Goal: Task Accomplishment & Management: Manage account settings

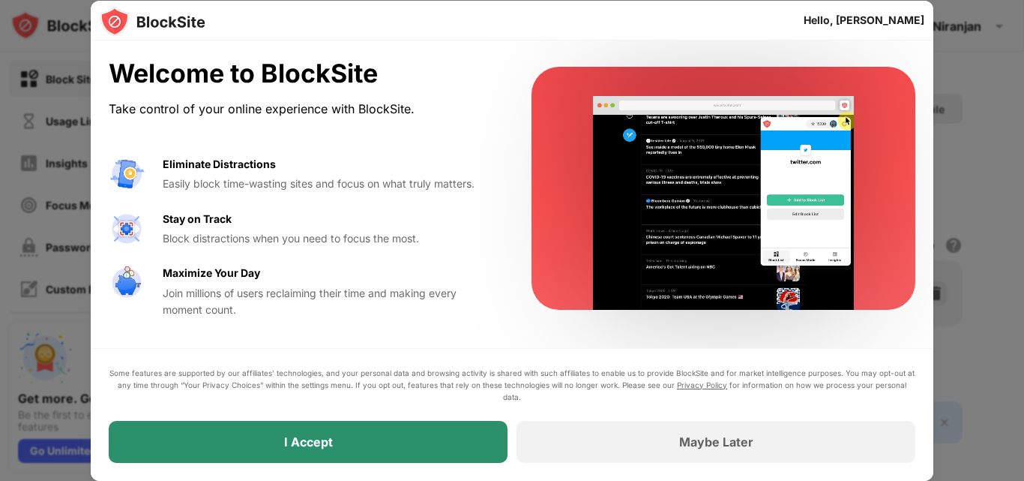
click at [427, 431] on div "I Accept" at bounding box center [308, 442] width 399 height 42
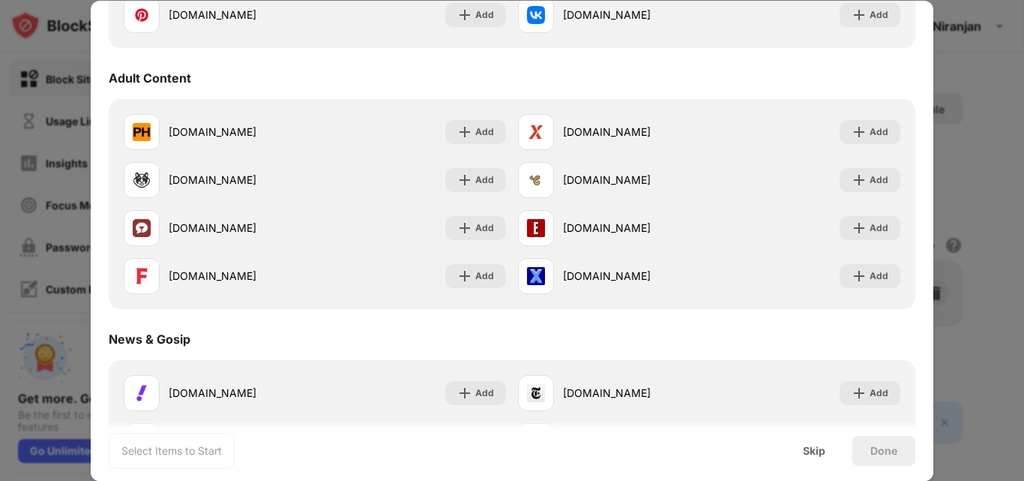
scroll to position [631, 0]
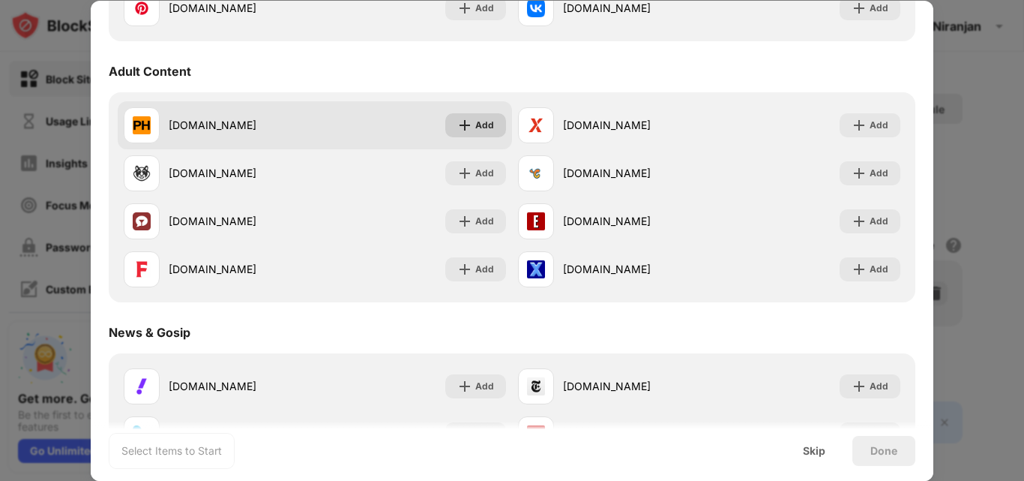
click at [459, 137] on div "pornhub.com Add" at bounding box center [315, 125] width 394 height 48
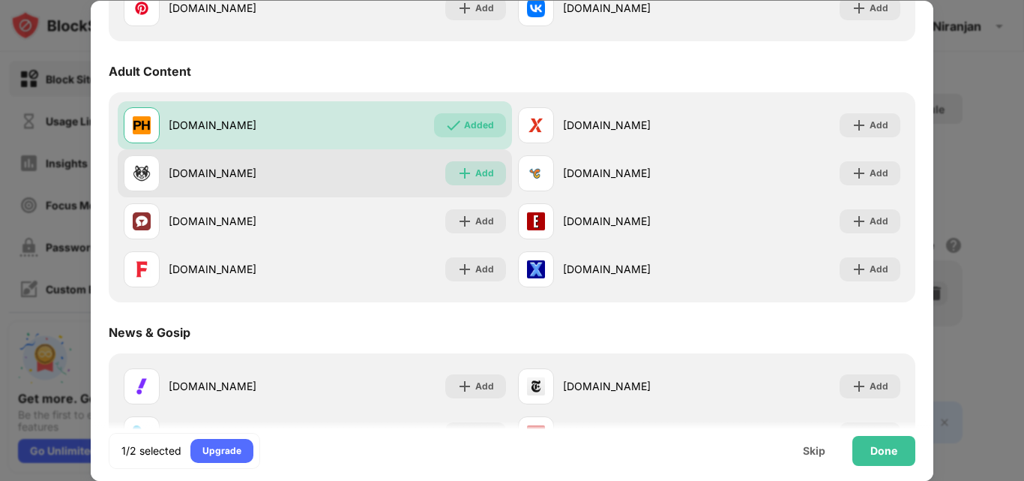
click at [481, 172] on div "Add" at bounding box center [484, 173] width 19 height 15
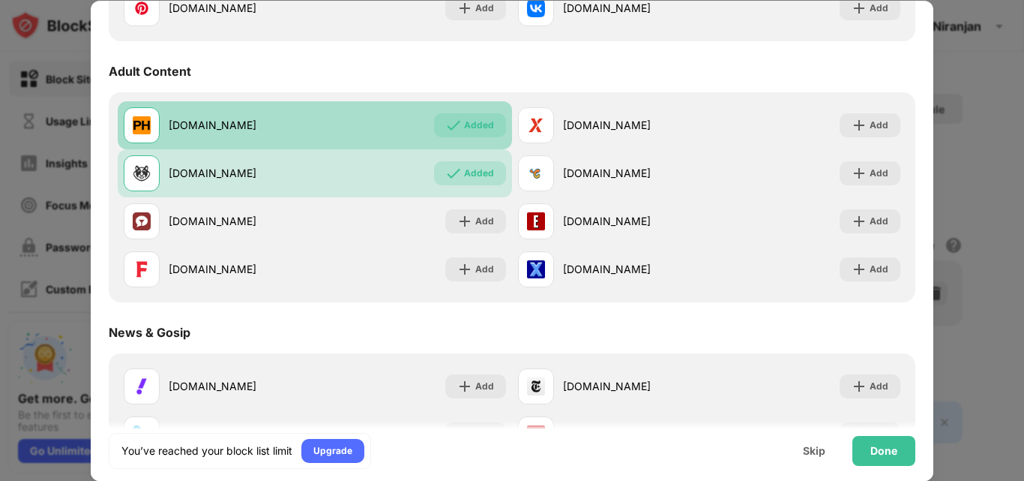
click at [492, 126] on div "Added" at bounding box center [470, 125] width 72 height 24
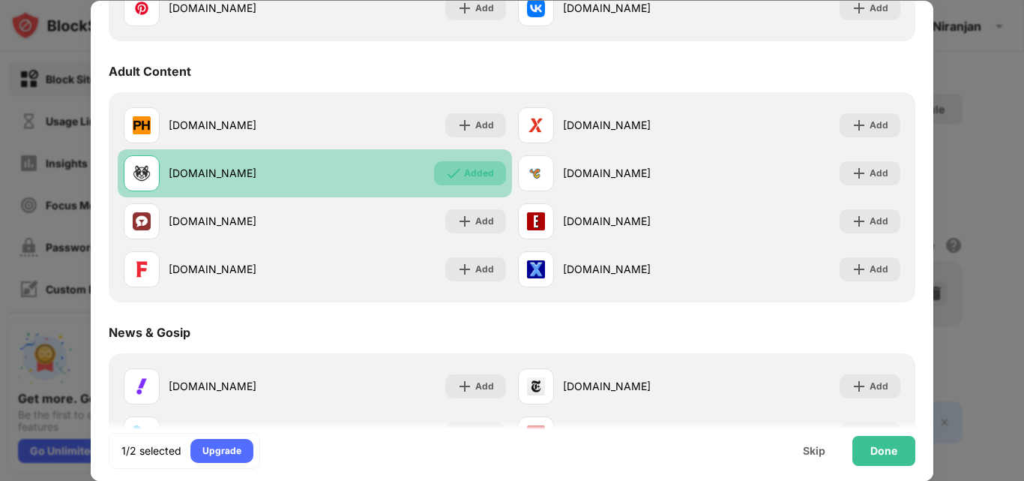
click at [487, 168] on div "Added" at bounding box center [479, 173] width 30 height 15
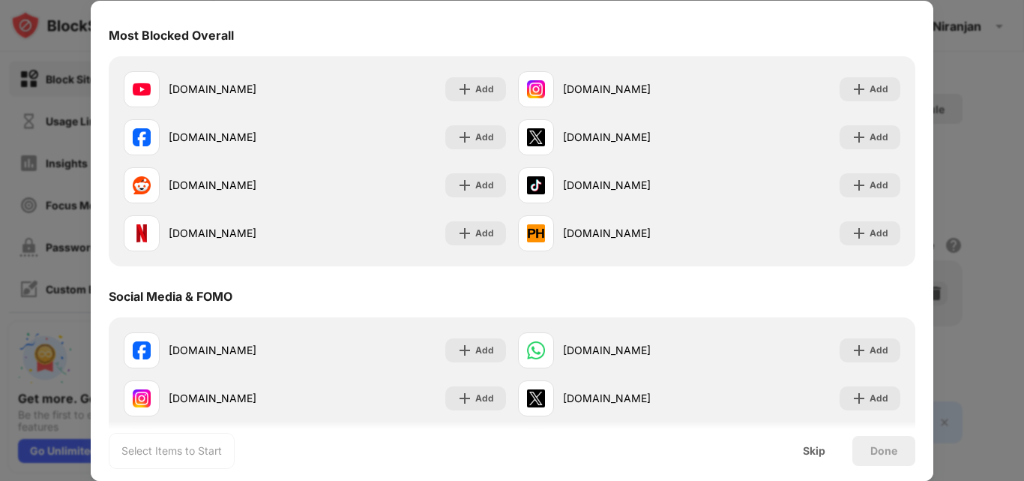
scroll to position [0, 0]
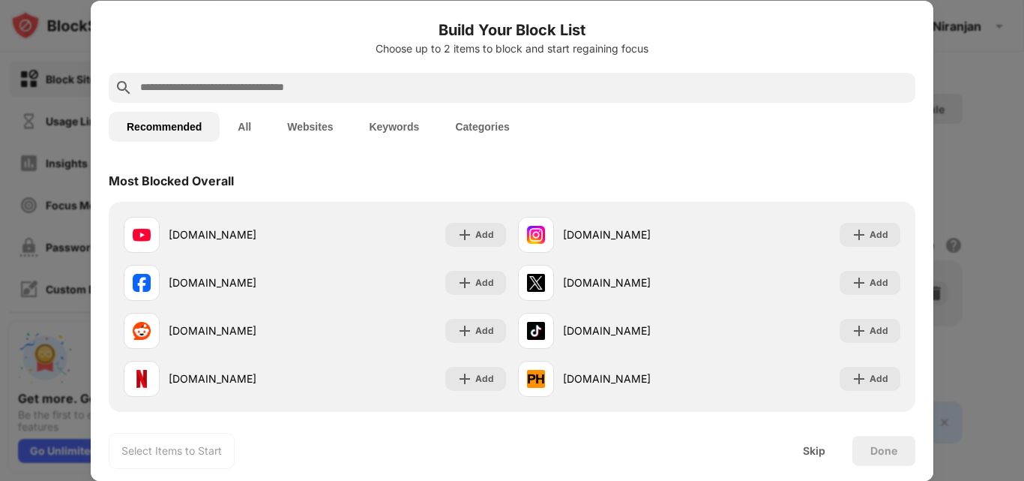
click at [239, 125] on button "All" at bounding box center [244, 127] width 49 height 30
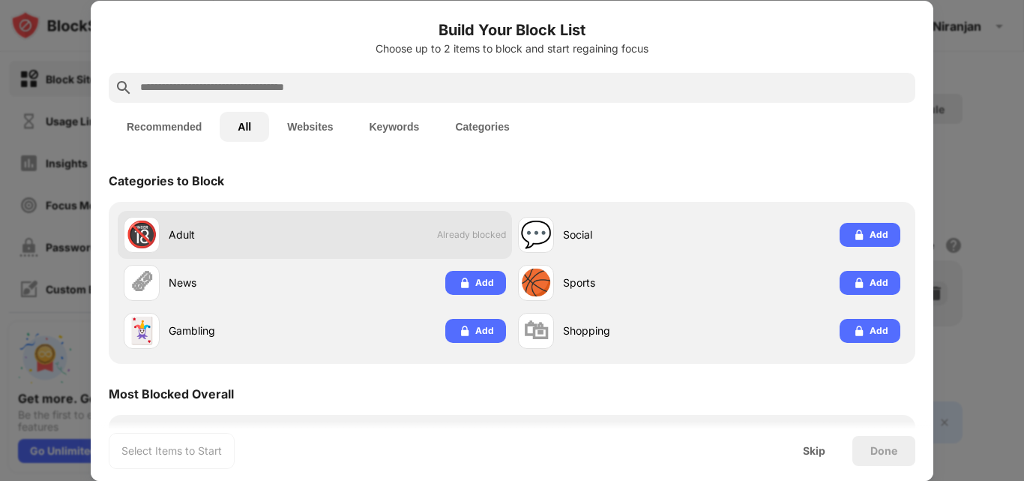
click at [357, 229] on div "🔞 Adult Already blocked" at bounding box center [315, 235] width 394 height 48
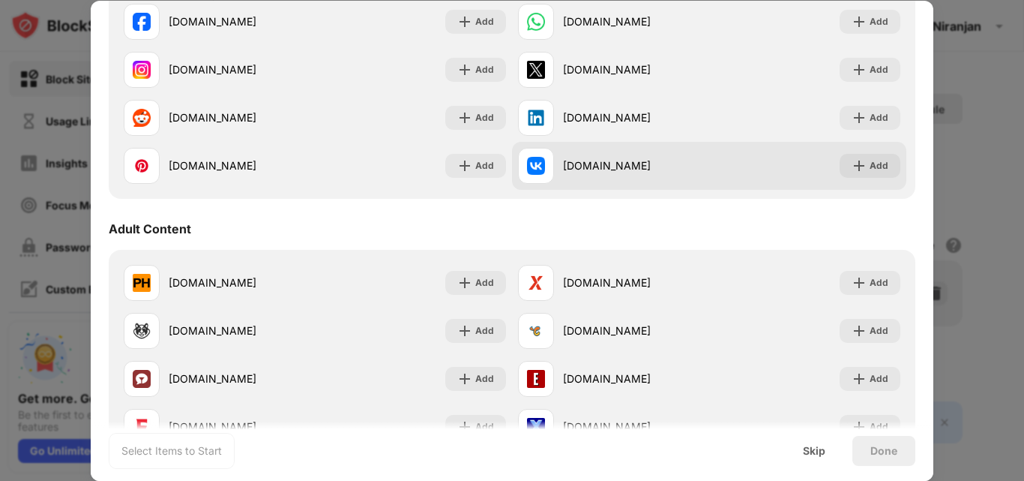
scroll to position [675, 0]
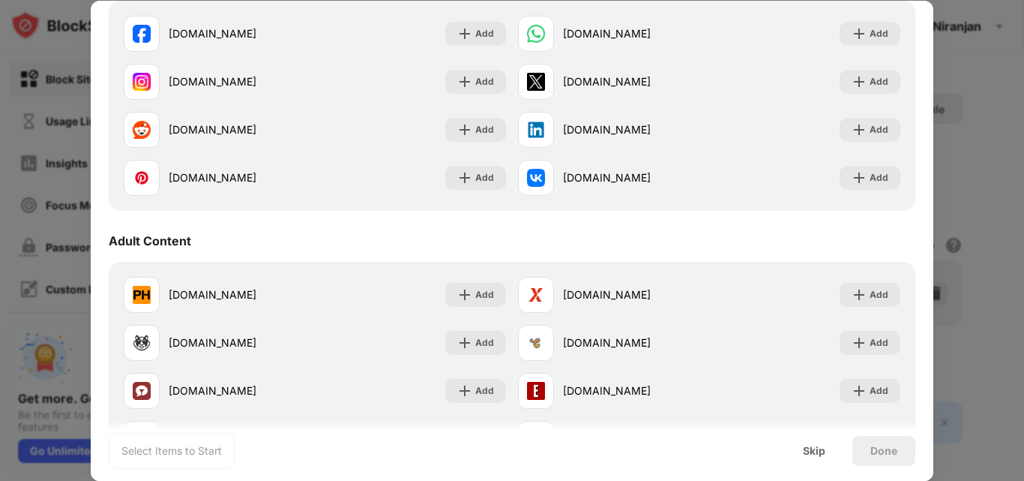
drag, startPoint x: 921, startPoint y: 163, endPoint x: 917, endPoint y: 66, distance: 97.6
drag, startPoint x: 933, startPoint y: 142, endPoint x: 921, endPoint y: 80, distance: 62.6
click at [921, 480] on div "Build Your Block List Choose up to 2 items to block and start regaining focus R…" at bounding box center [512, 481] width 1024 height 0
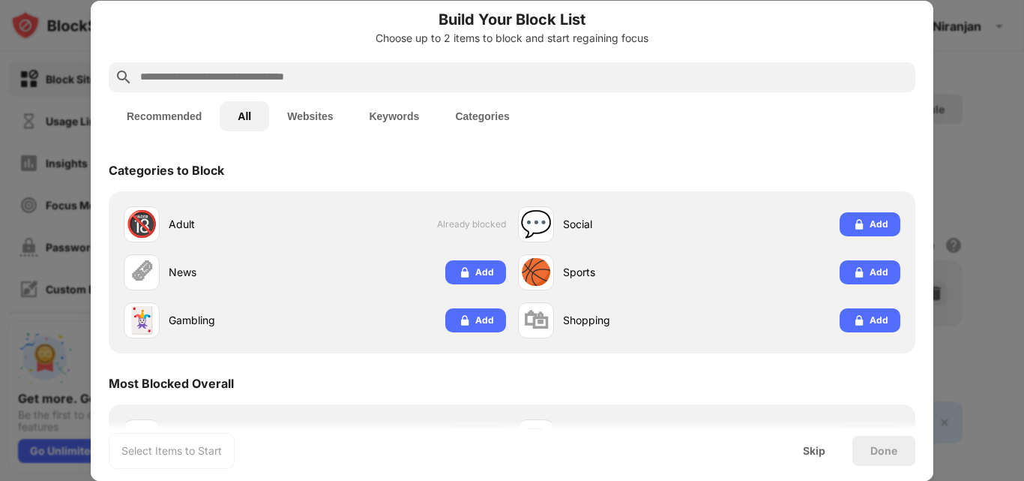
scroll to position [0, 0]
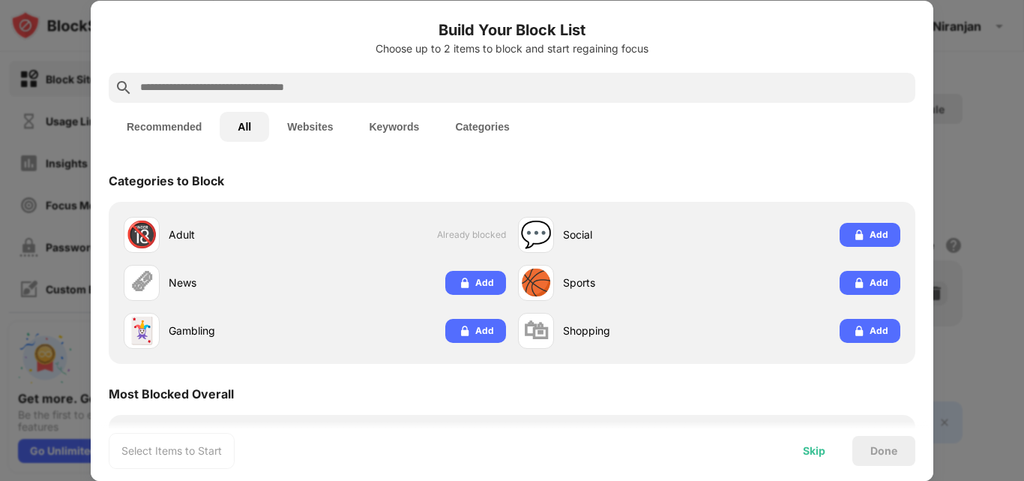
click at [819, 446] on div "Skip" at bounding box center [814, 451] width 22 height 12
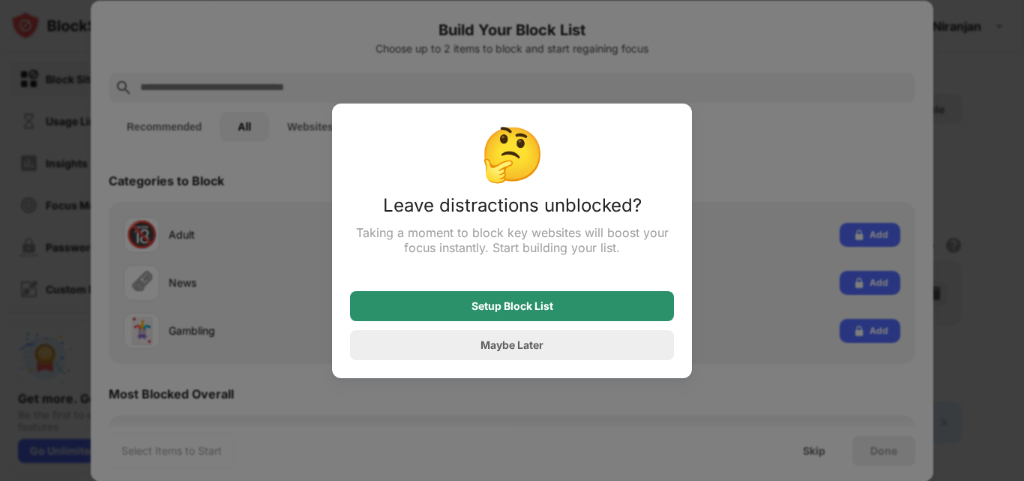
click at [565, 301] on div "Setup Block List" at bounding box center [512, 306] width 324 height 30
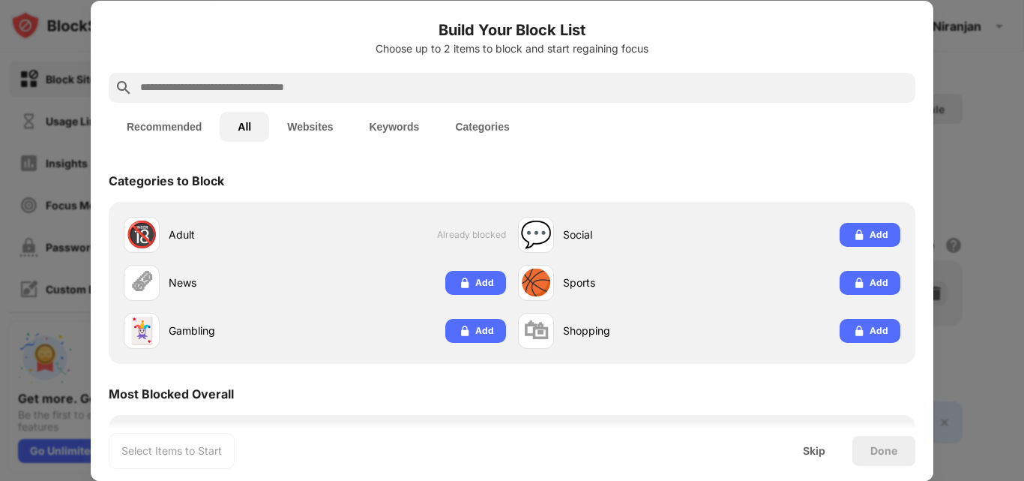
click at [438, 129] on button "Categories" at bounding box center [482, 127] width 90 height 30
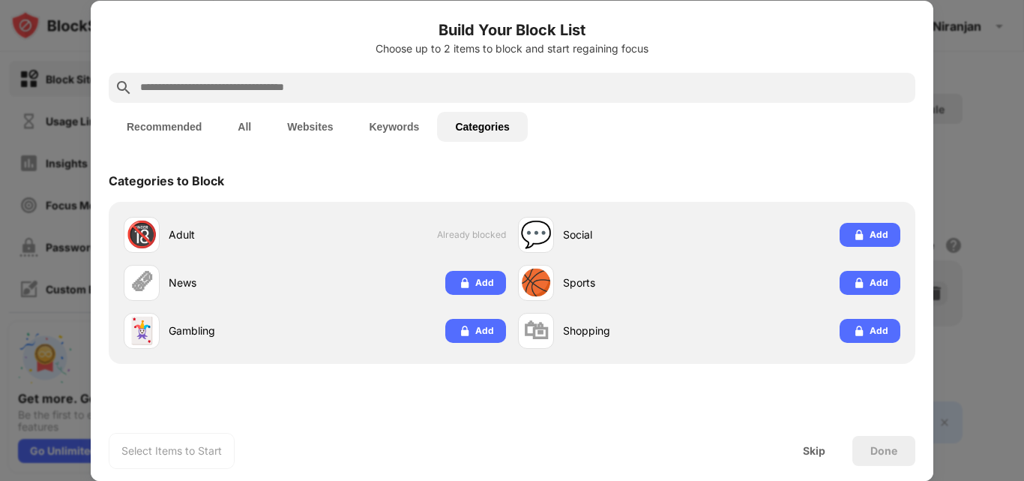
click at [406, 129] on button "Keywords" at bounding box center [394, 127] width 86 height 30
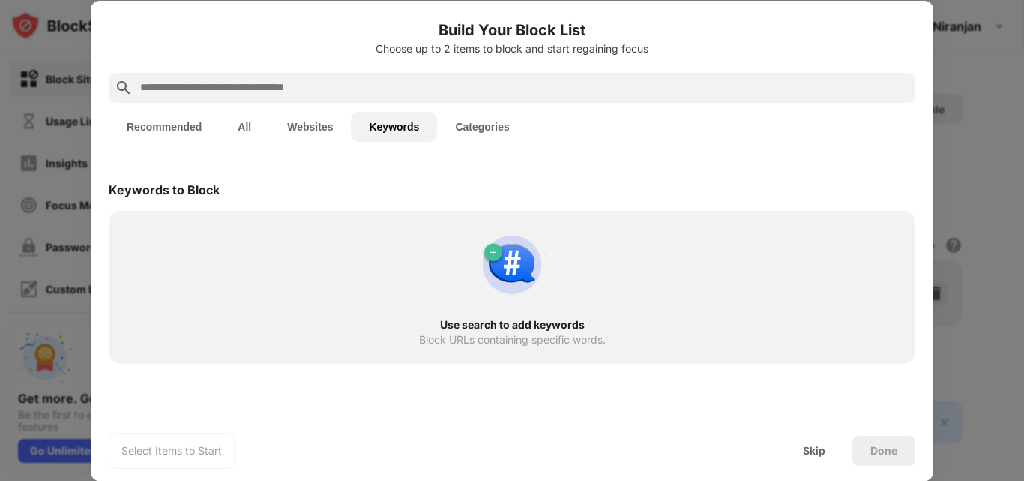
click at [258, 91] on input "text" at bounding box center [524, 88] width 771 height 18
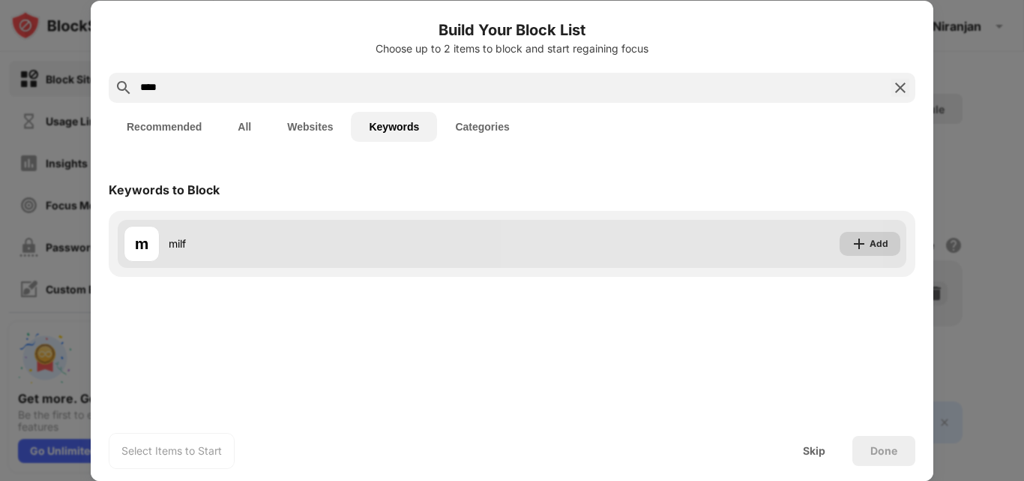
type input "****"
click at [880, 237] on div "Add" at bounding box center [879, 243] width 19 height 15
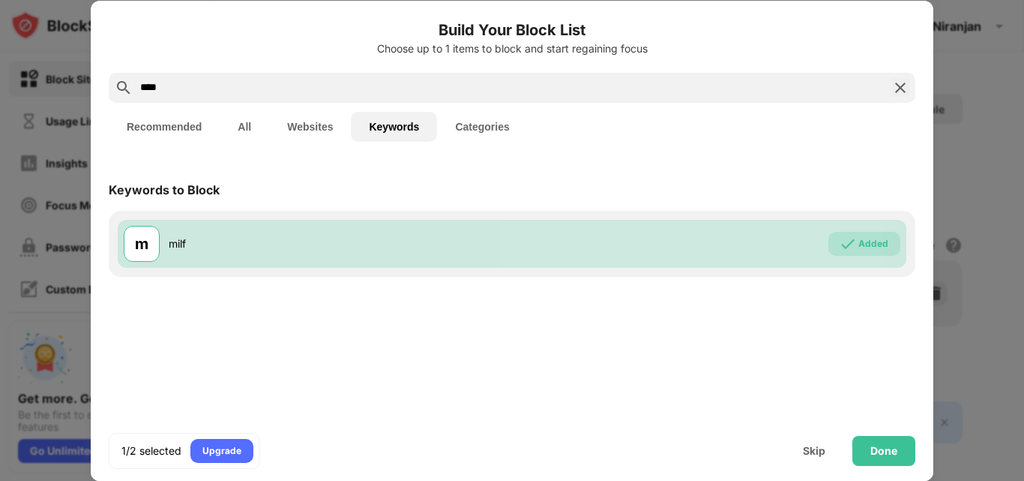
click at [906, 88] on img at bounding box center [900, 88] width 18 height 18
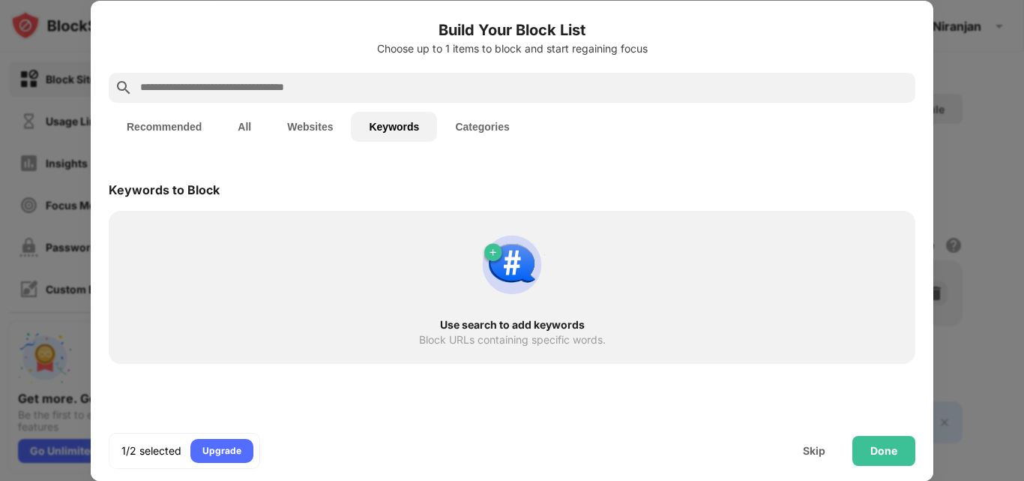
click at [465, 80] on input "text" at bounding box center [524, 88] width 771 height 18
type input "*"
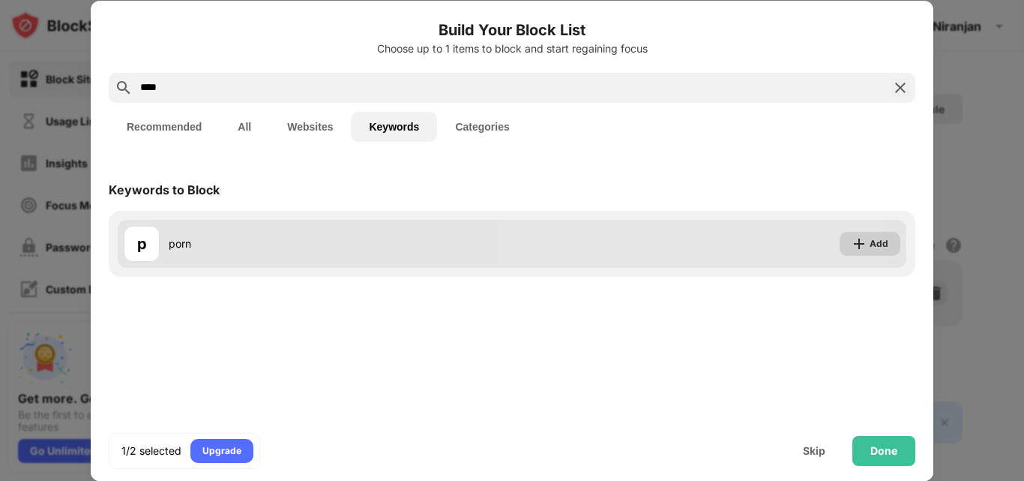
type input "****"
click at [860, 239] on img at bounding box center [859, 243] width 15 height 15
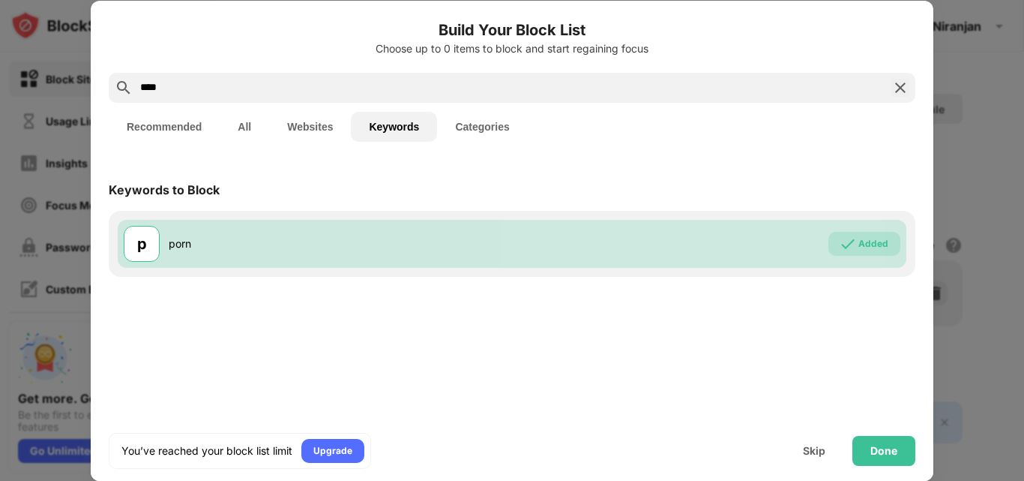
click at [464, 125] on button "Categories" at bounding box center [482, 127] width 90 height 30
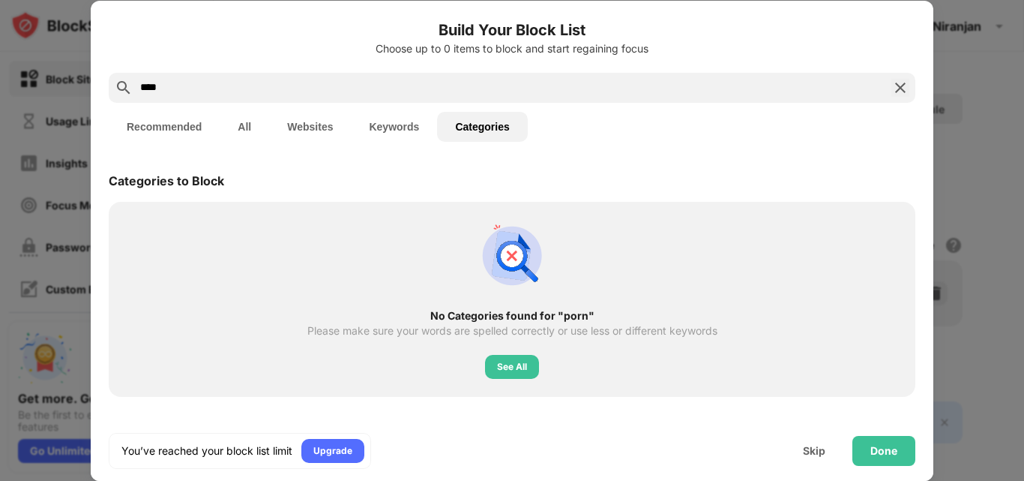
click at [905, 82] on img at bounding box center [900, 88] width 18 height 18
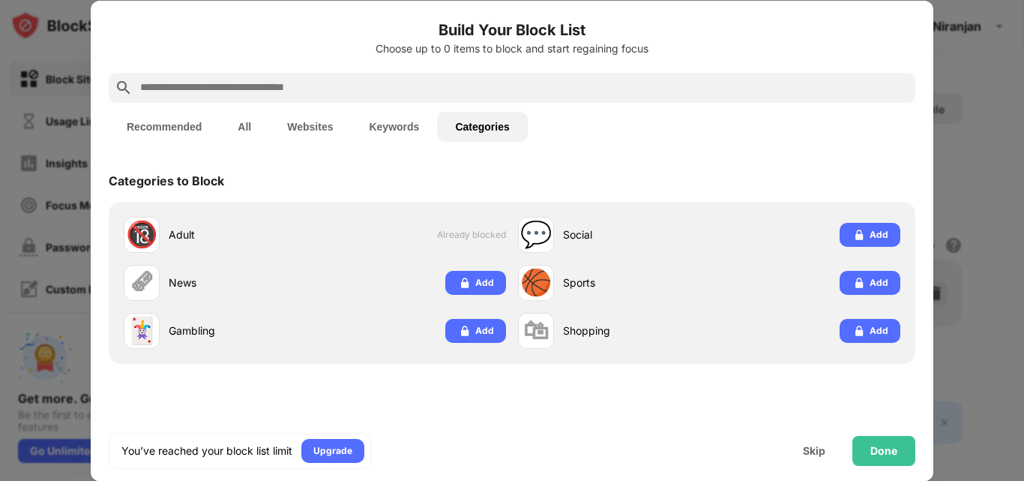
click at [245, 123] on button "All" at bounding box center [244, 127] width 49 height 30
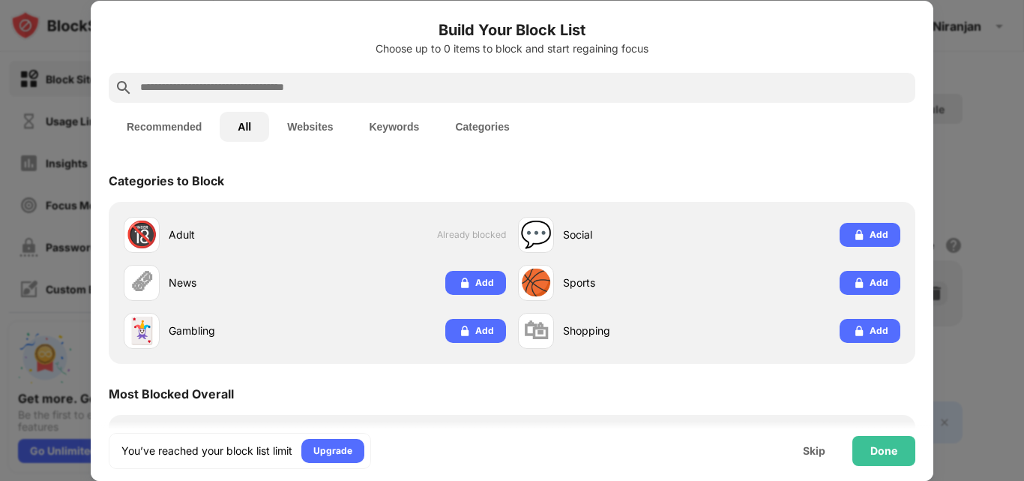
click at [302, 121] on button "Websites" at bounding box center [310, 127] width 82 height 30
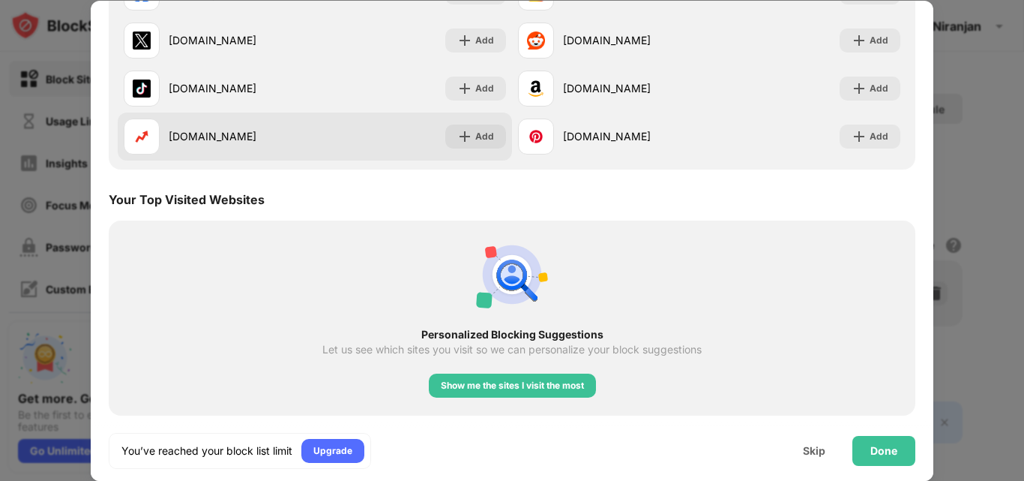
scroll to position [291, 0]
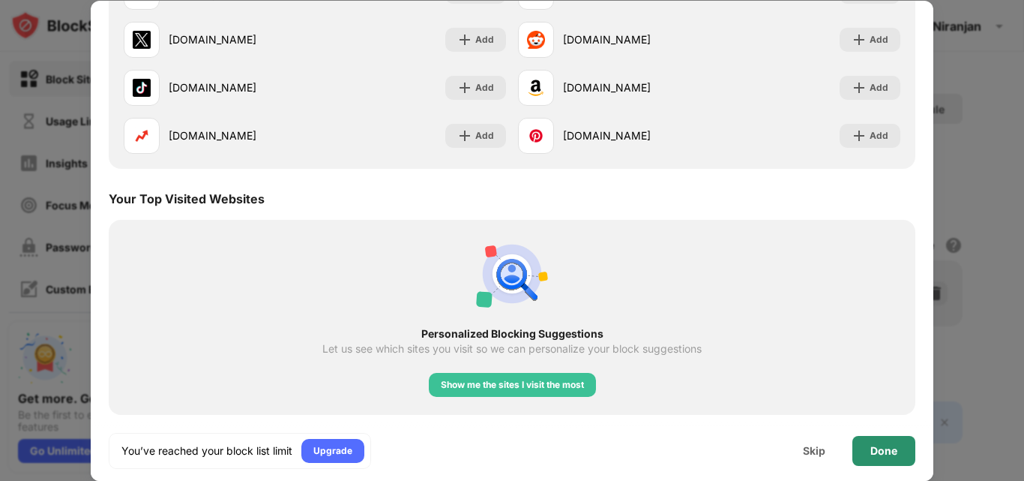
click at [897, 451] on div "Done" at bounding box center [883, 451] width 63 height 30
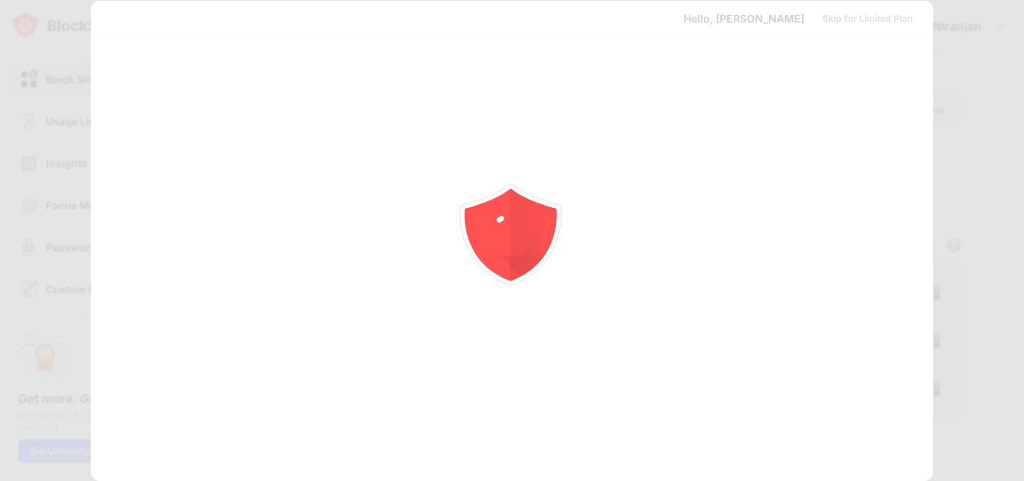
scroll to position [0, 0]
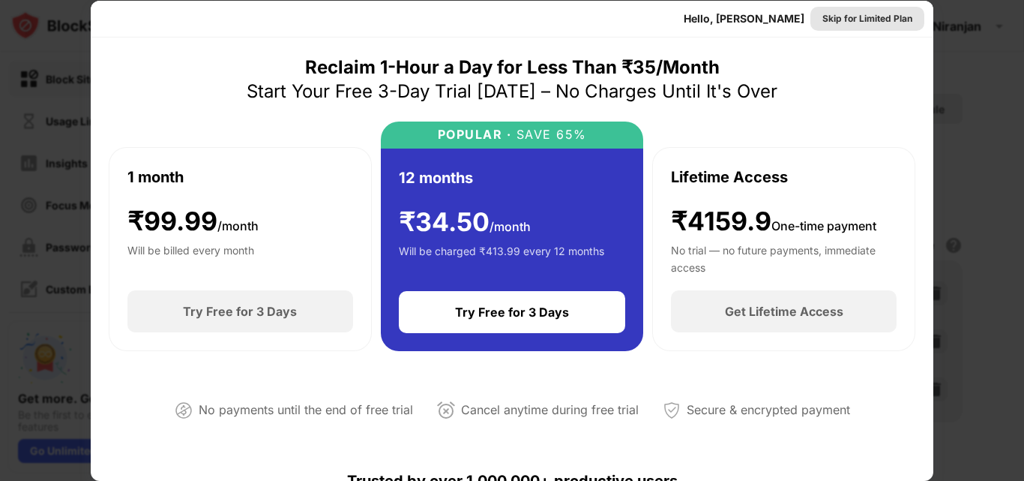
click at [894, 11] on div "Skip for Limited Plan" at bounding box center [867, 18] width 90 height 15
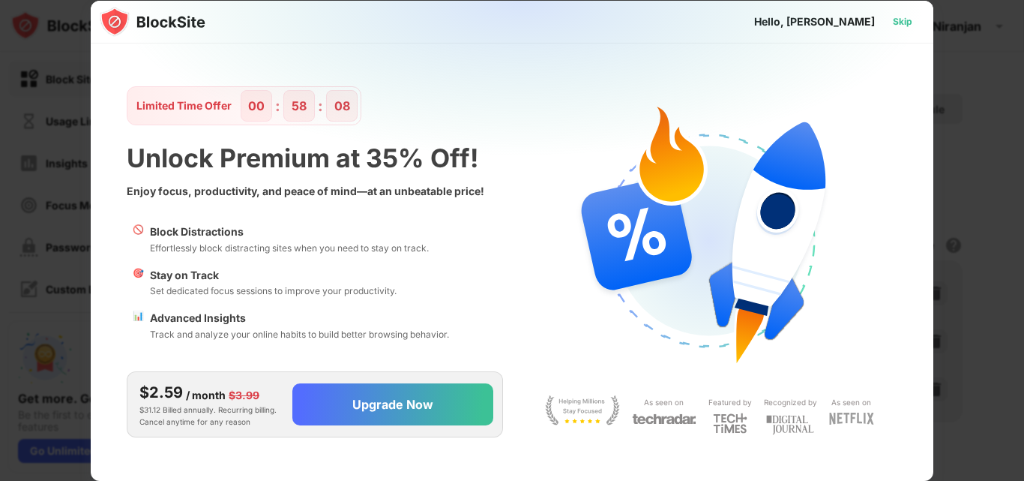
click at [903, 15] on div "Skip" at bounding box center [902, 21] width 19 height 15
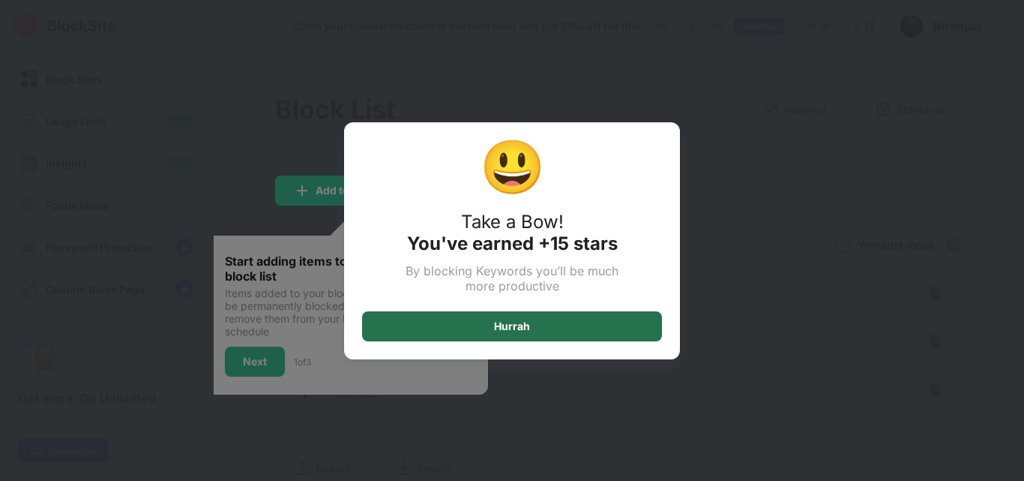
click at [586, 325] on div "Hurrah" at bounding box center [512, 326] width 300 height 30
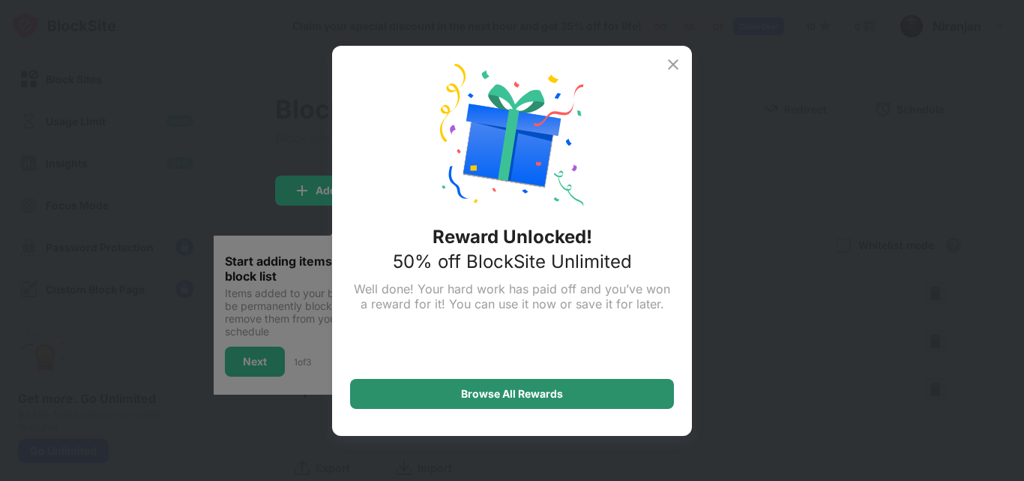
click at [617, 381] on div "Browse All Rewards" at bounding box center [512, 394] width 324 height 30
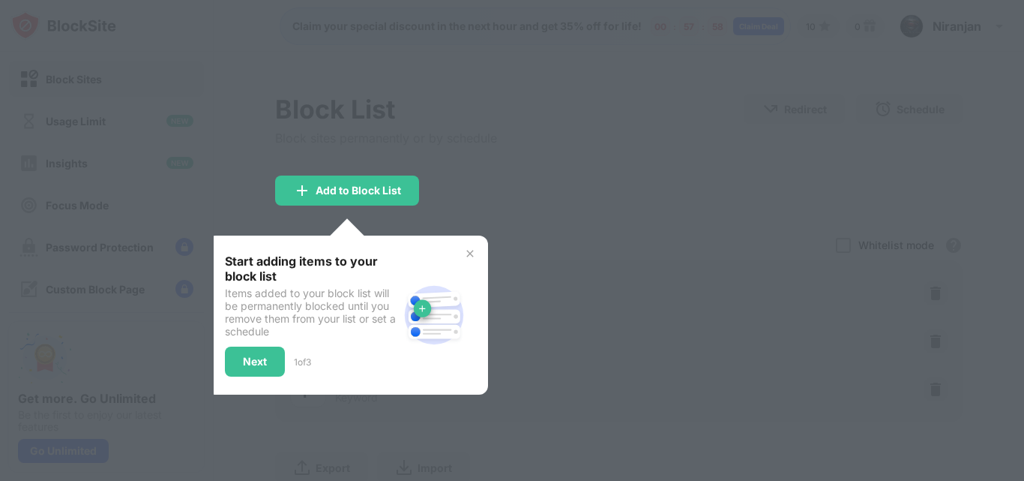
click at [473, 249] on img at bounding box center [470, 253] width 12 height 12
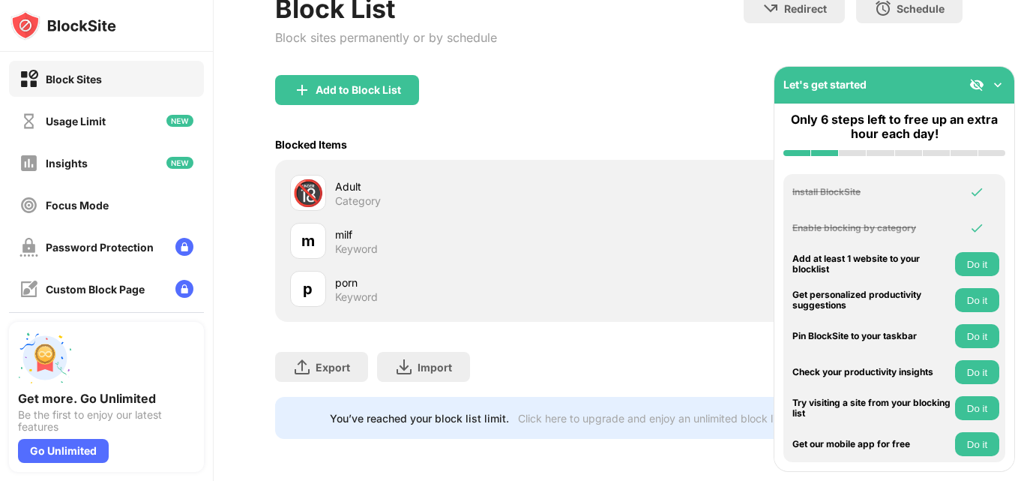
scroll to position [112, 0]
click at [999, 85] on img at bounding box center [997, 84] width 15 height 15
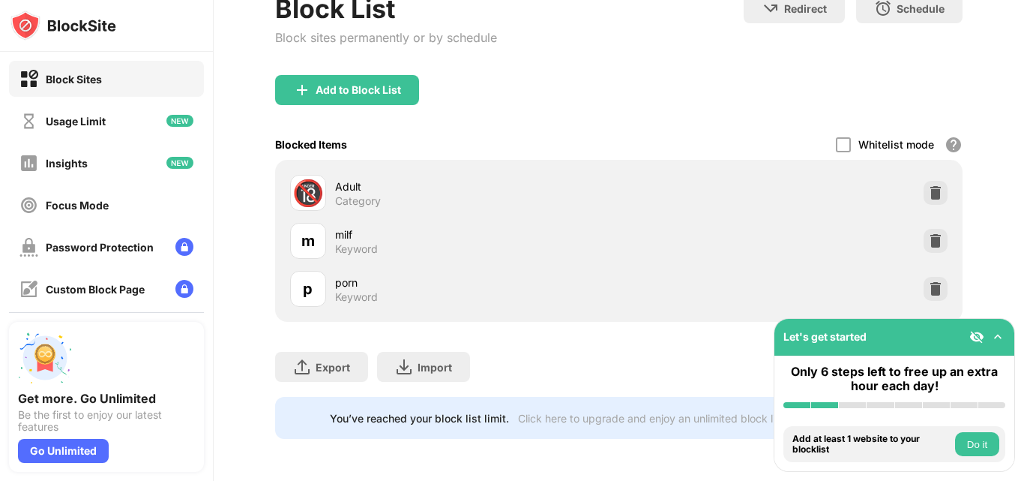
click at [975, 335] on img at bounding box center [976, 336] width 15 height 15
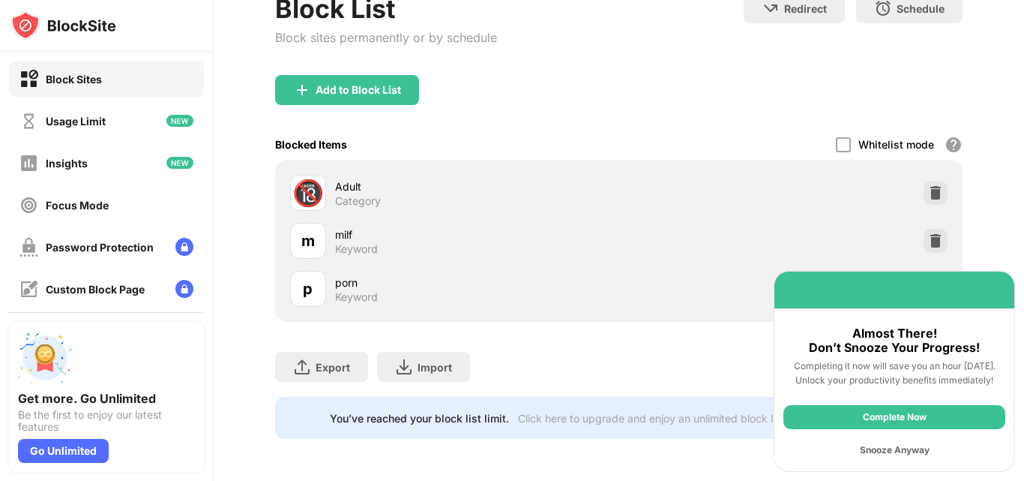
click at [905, 449] on div "Snooze Anyway" at bounding box center [894, 450] width 222 height 24
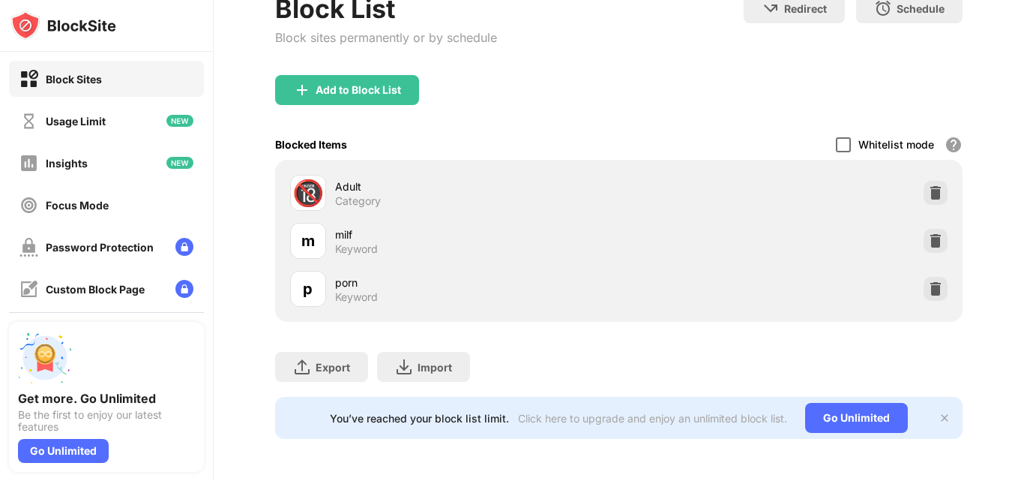
click at [838, 137] on div at bounding box center [843, 144] width 15 height 15
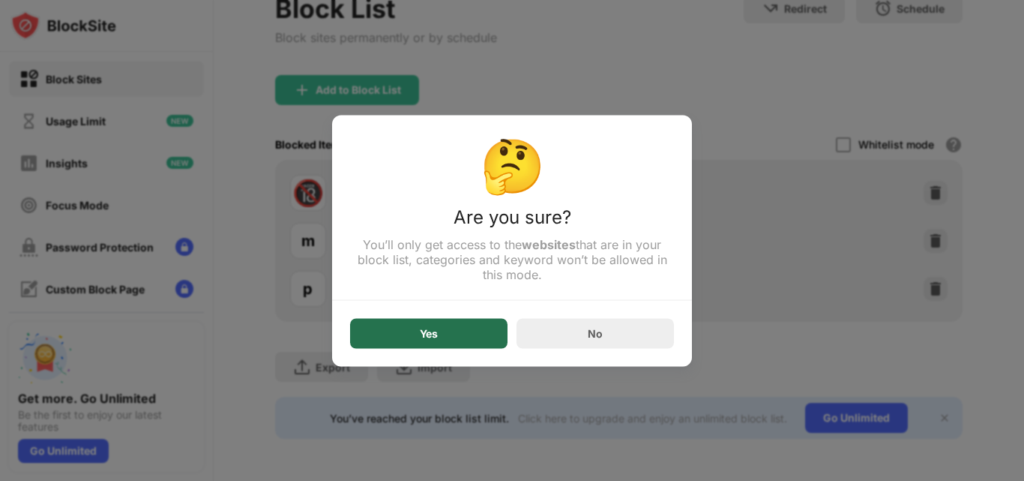
click at [487, 327] on div "Yes" at bounding box center [428, 333] width 157 height 30
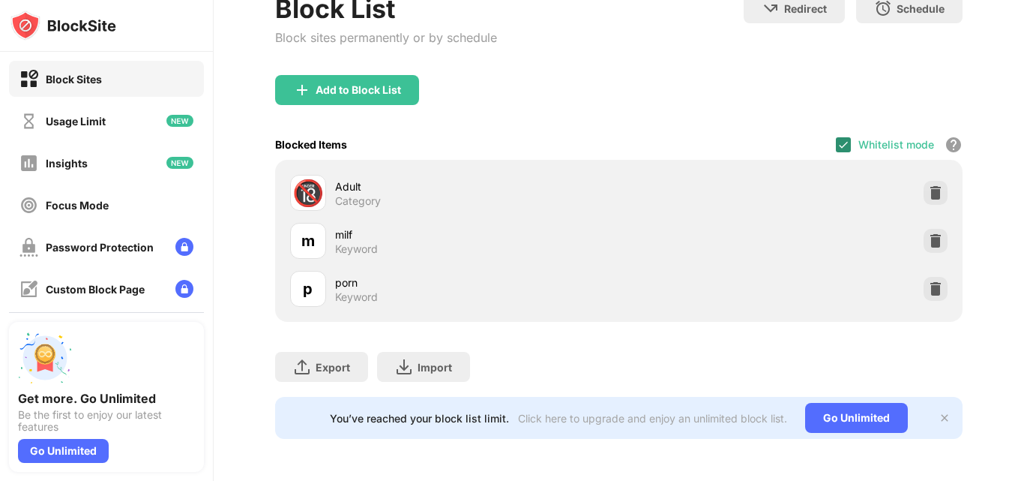
click at [838, 139] on img at bounding box center [843, 145] width 12 height 12
drag, startPoint x: 906, startPoint y: 134, endPoint x: 928, endPoint y: 129, distance: 22.4
click at [907, 138] on div "Whitelist mode" at bounding box center [896, 144] width 76 height 13
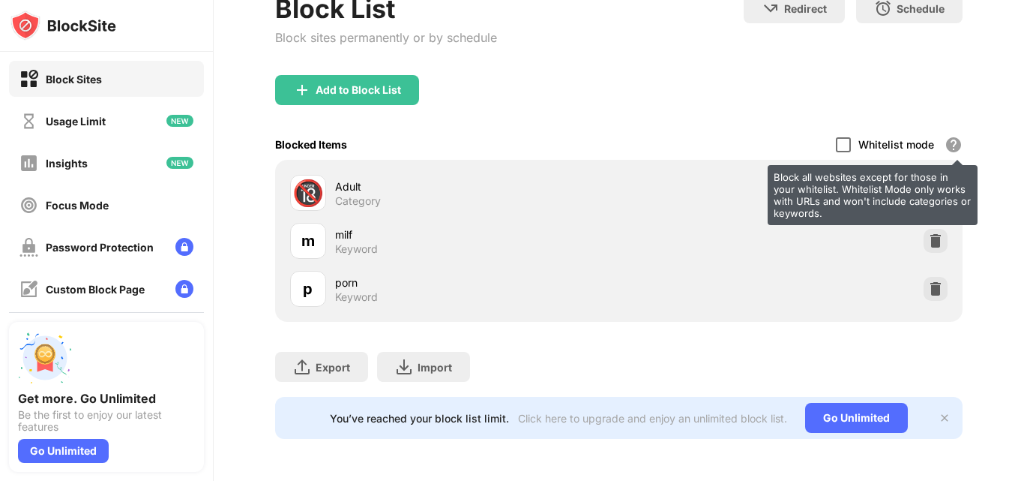
click at [945, 136] on div "Block all websites except for those in your whitelist. Whitelist Mode only work…" at bounding box center [954, 145] width 18 height 18
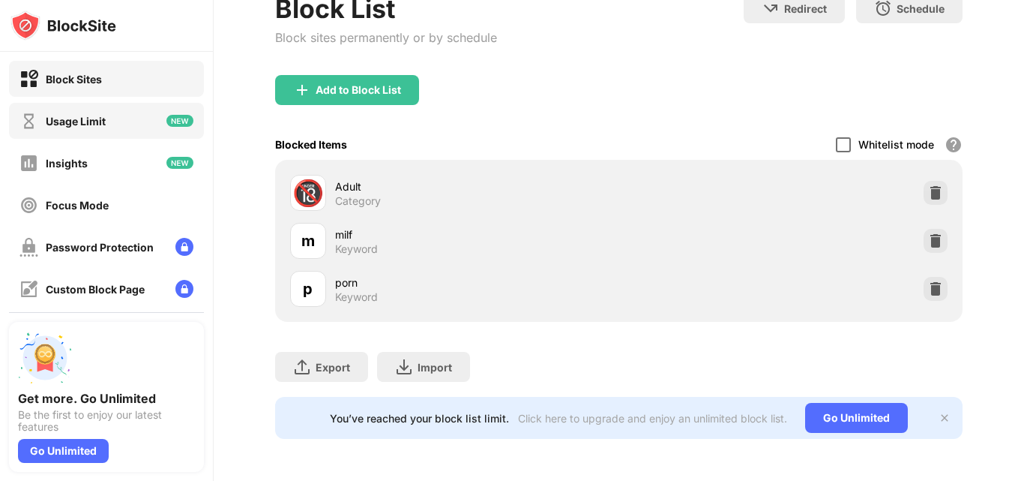
click at [119, 124] on div "Usage Limit" at bounding box center [106, 121] width 195 height 36
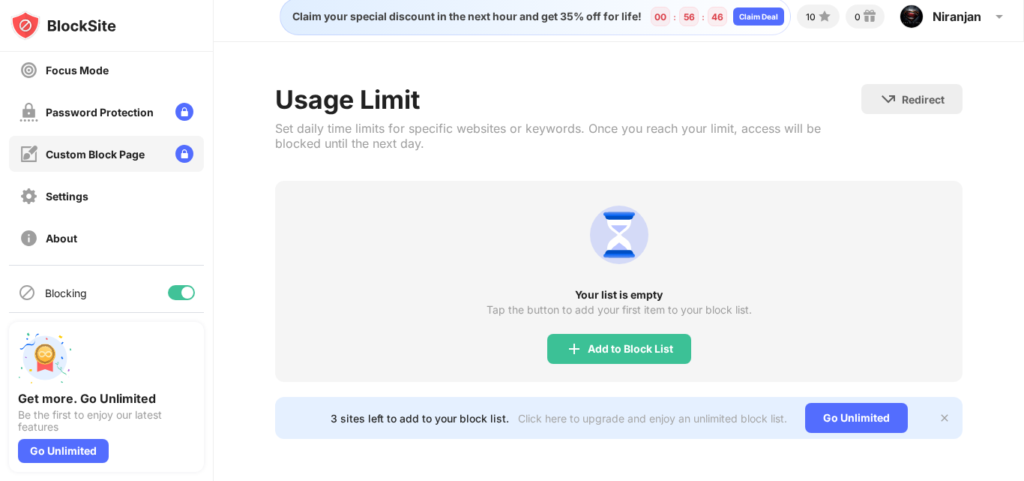
scroll to position [142, 0]
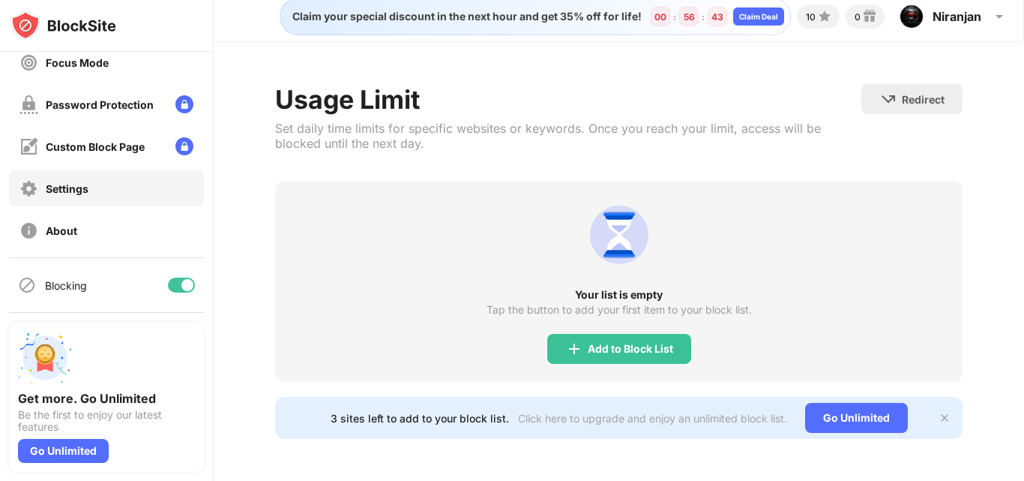
click at [97, 184] on div "Settings" at bounding box center [106, 188] width 195 height 36
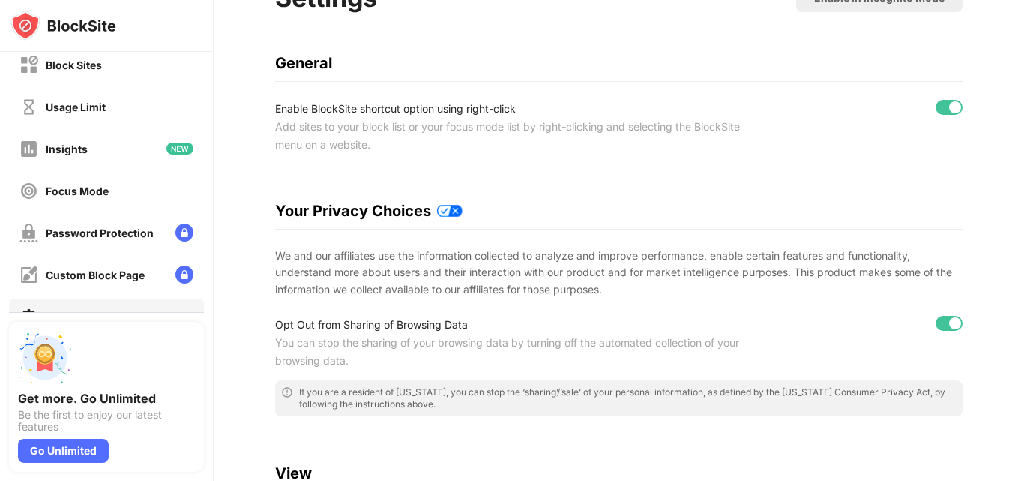
scroll to position [12, 0]
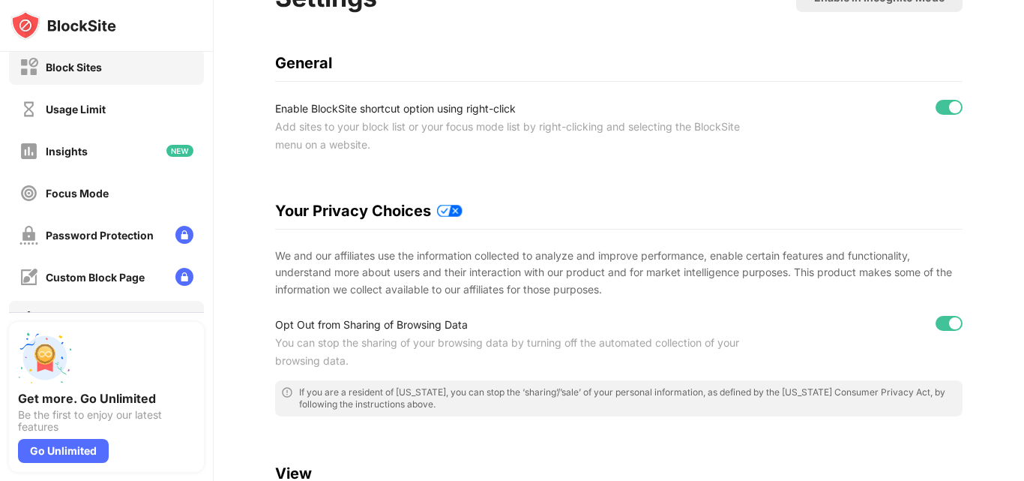
click at [117, 66] on div "Block Sites" at bounding box center [106, 67] width 195 height 36
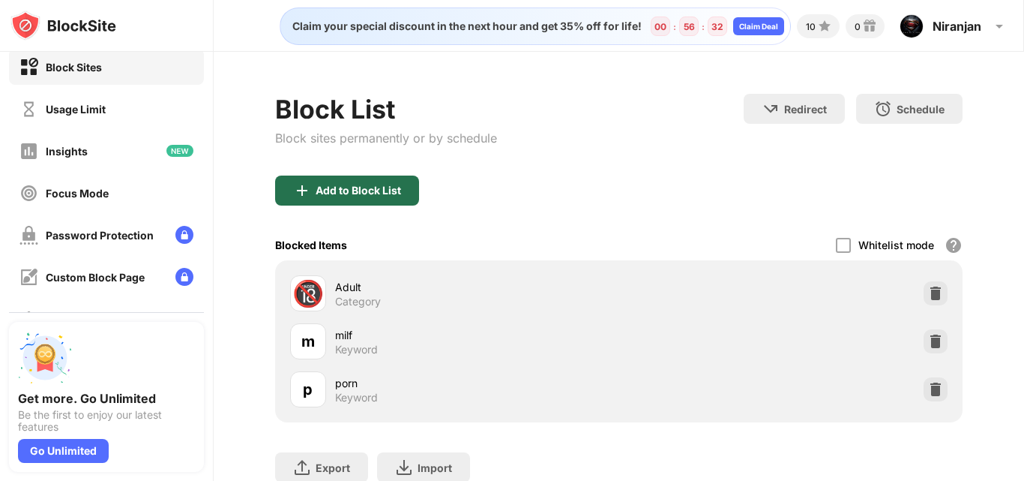
click at [331, 199] on div "Add to Block List" at bounding box center [347, 190] width 144 height 30
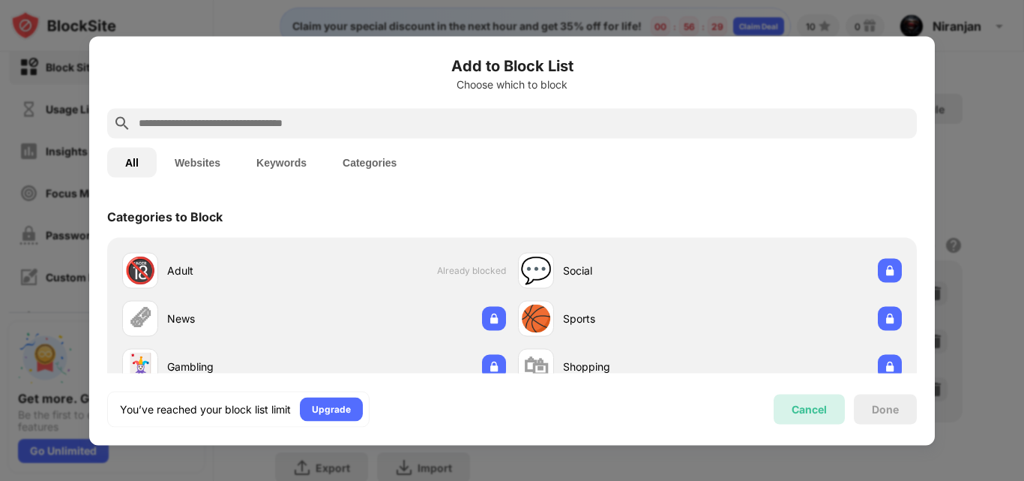
click at [809, 400] on div "Cancel" at bounding box center [809, 409] width 71 height 30
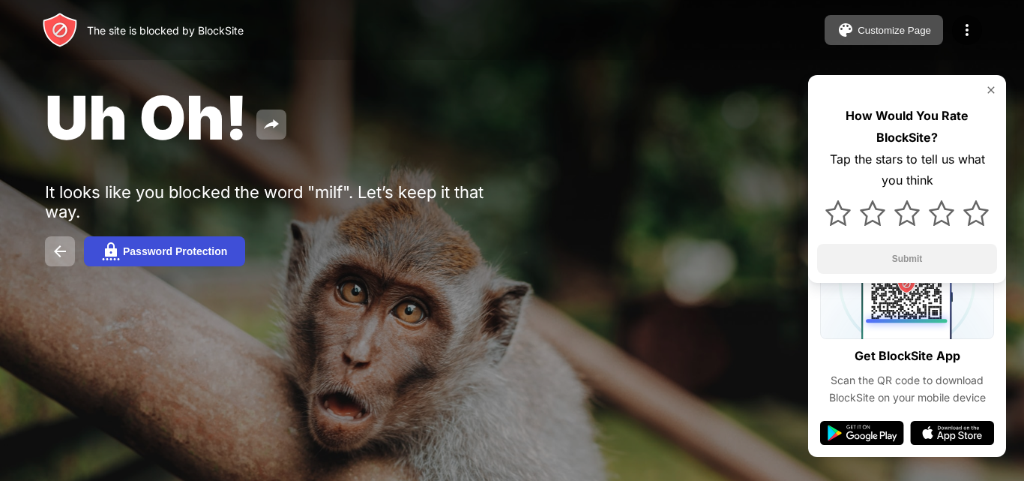
click at [156, 243] on button "Password Protection" at bounding box center [164, 251] width 161 height 30
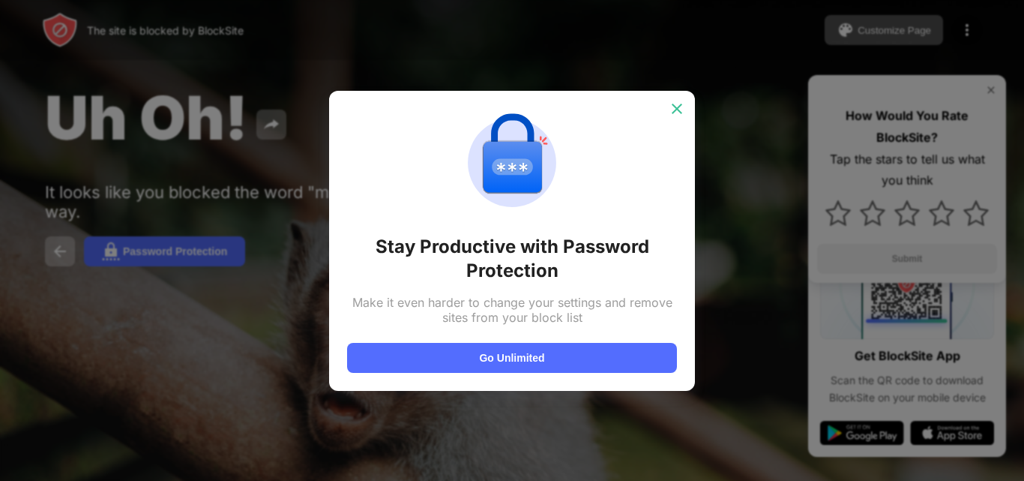
click at [674, 103] on img at bounding box center [676, 108] width 15 height 15
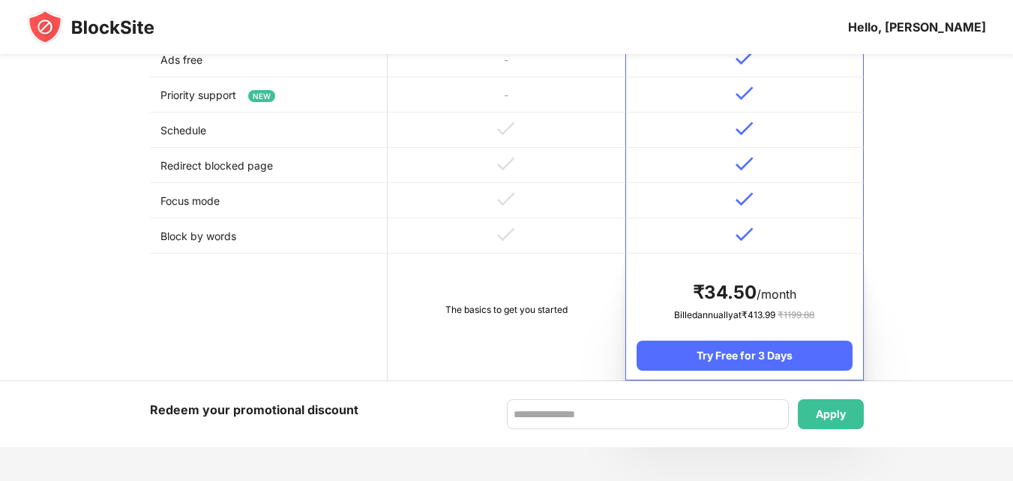
scroll to position [675, 0]
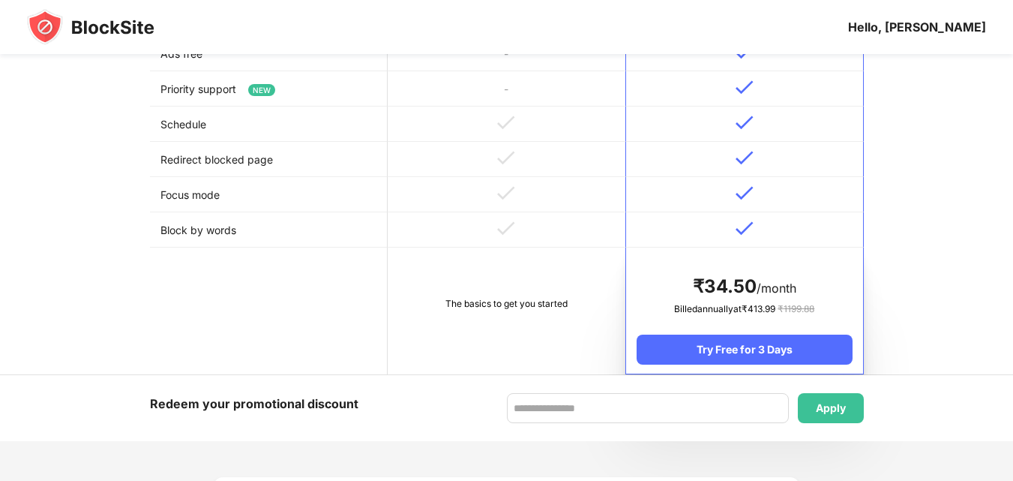
click at [511, 287] on td "The basics to get you started" at bounding box center [507, 310] width 238 height 127
click at [506, 289] on td "The basics to get you started" at bounding box center [507, 310] width 238 height 127
click at [514, 298] on td "The basics to get you started" at bounding box center [507, 310] width 238 height 127
click at [586, 313] on td "The basics to get you started" at bounding box center [507, 310] width 238 height 127
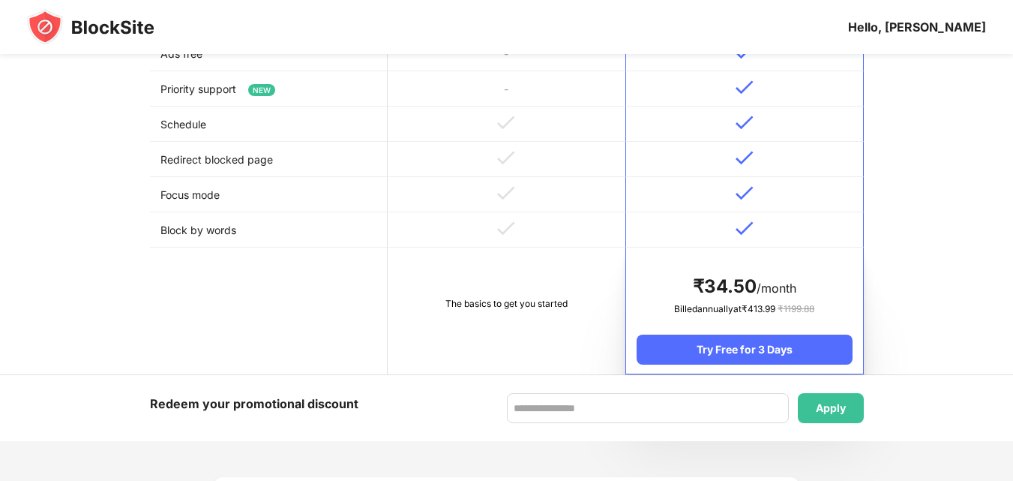
click at [575, 313] on td "The basics to get you started" at bounding box center [507, 310] width 238 height 127
click at [930, 33] on div "Hello, Niranjan" at bounding box center [917, 26] width 138 height 15
click at [930, 29] on div "Hello, Niranjan" at bounding box center [917, 26] width 138 height 15
drag, startPoint x: 928, startPoint y: 27, endPoint x: 702, endPoint y: 20, distance: 226.5
click at [924, 27] on div "Hello, Niranjan" at bounding box center [917, 26] width 138 height 15
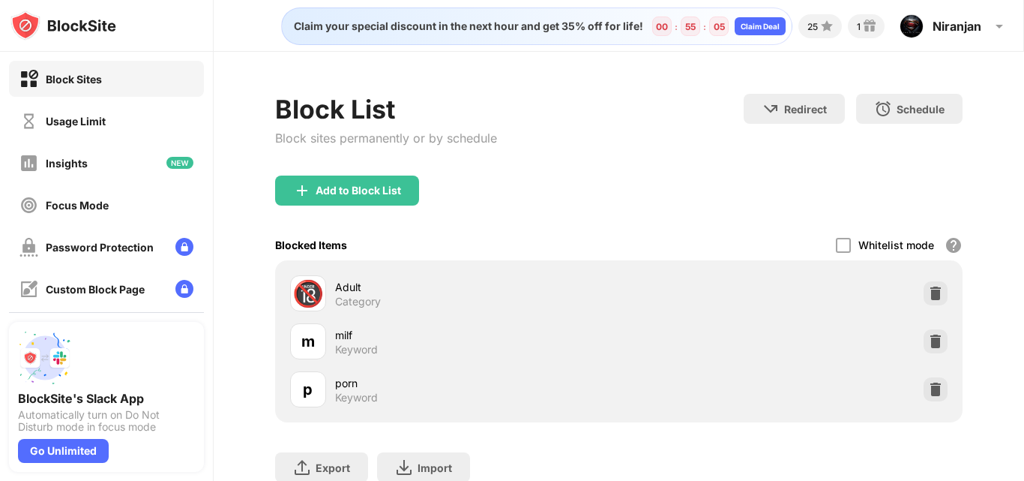
click at [315, 295] on div "🔞" at bounding box center [307, 293] width 31 height 31
click at [313, 295] on div "🔞" at bounding box center [307, 293] width 31 height 31
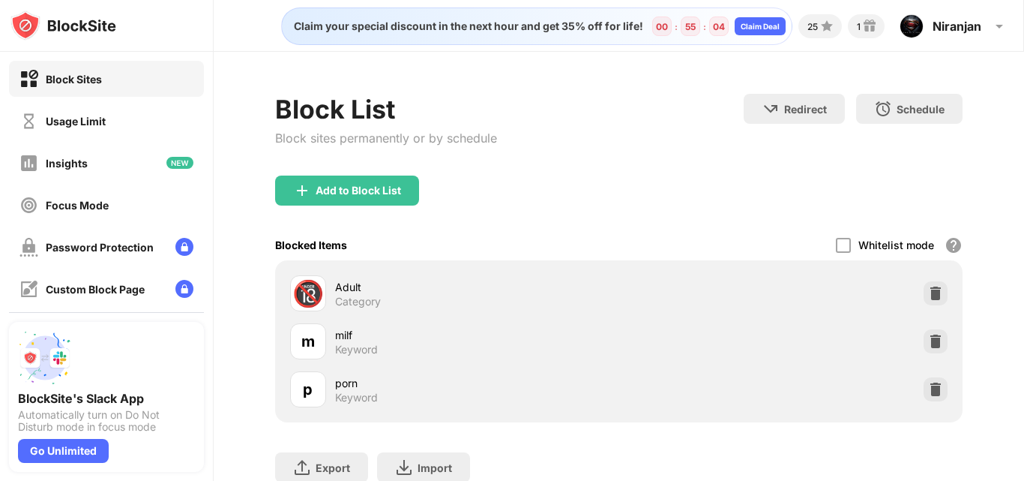
click at [313, 295] on div "🔞" at bounding box center [307, 293] width 31 height 31
click at [928, 299] on img at bounding box center [935, 293] width 15 height 15
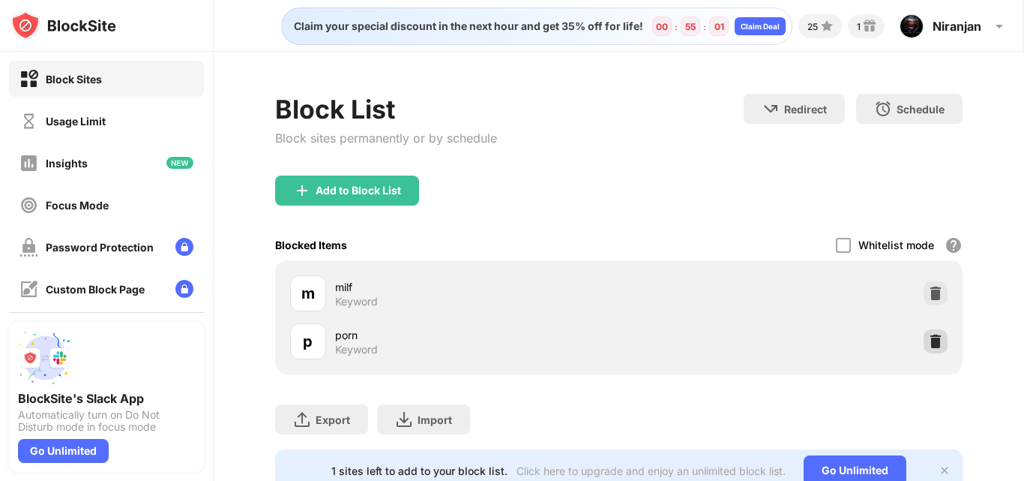
click at [928, 335] on img at bounding box center [935, 341] width 15 height 15
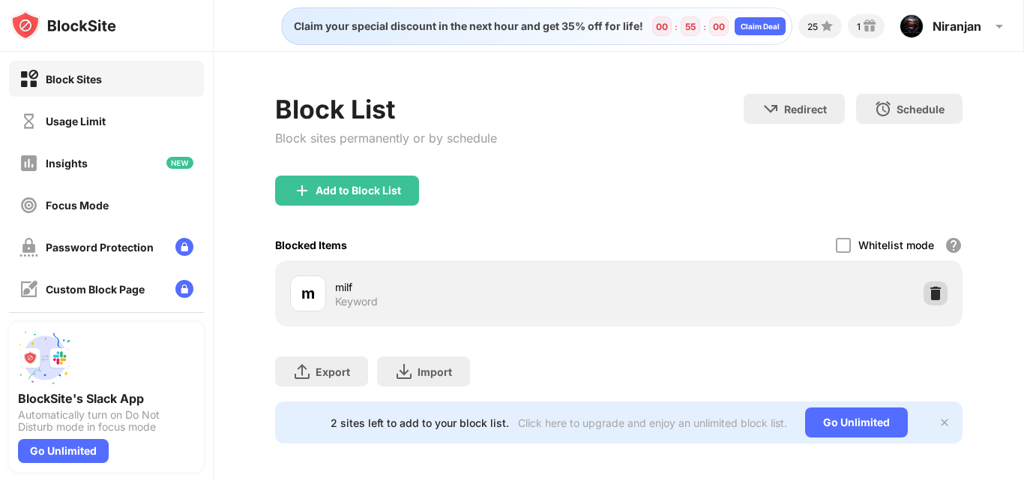
click at [928, 289] on img at bounding box center [935, 293] width 15 height 15
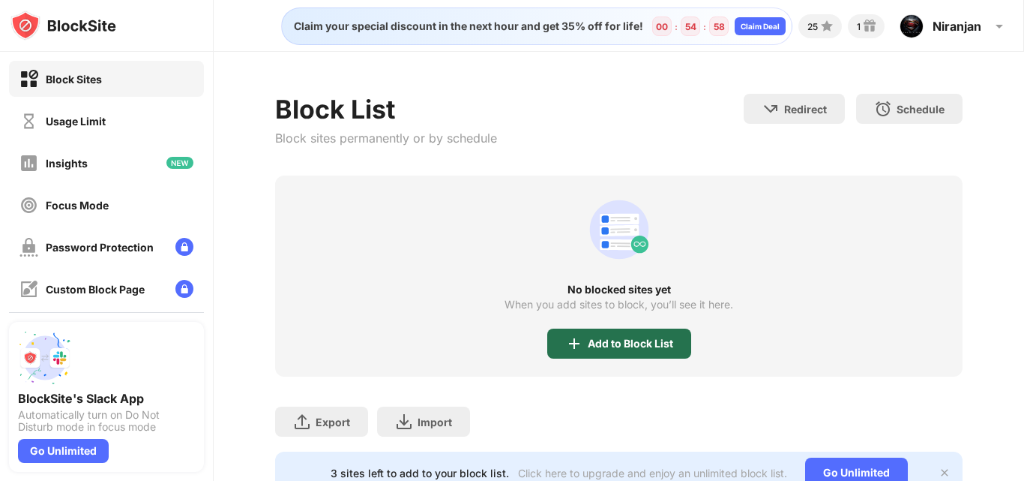
click at [656, 344] on div "Add to Block List" at bounding box center [630, 343] width 85 height 12
